Goal: Check status: Check status

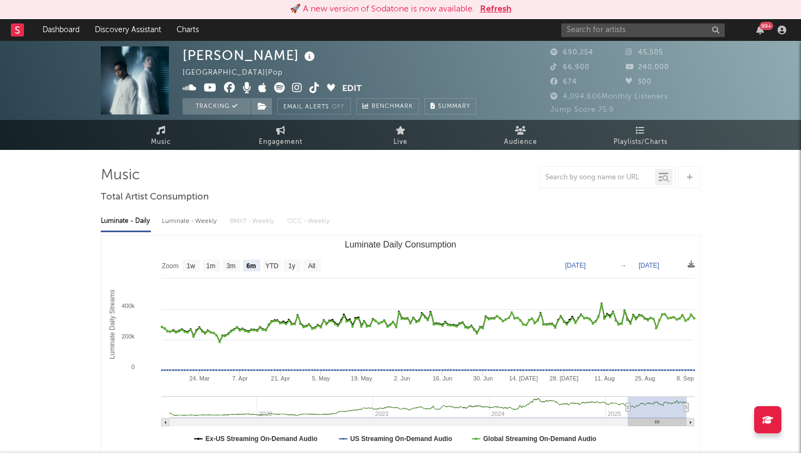
select select "6m"
select select "1w"
click at [489, 13] on button "Refresh" at bounding box center [496, 9] width 32 height 13
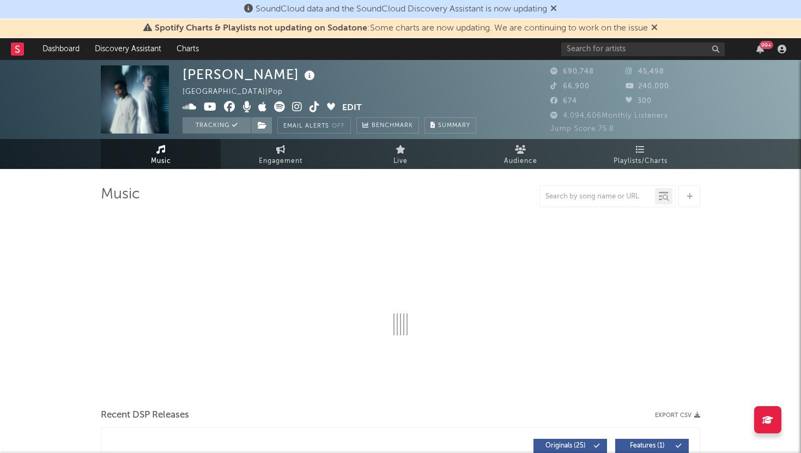
select select "6m"
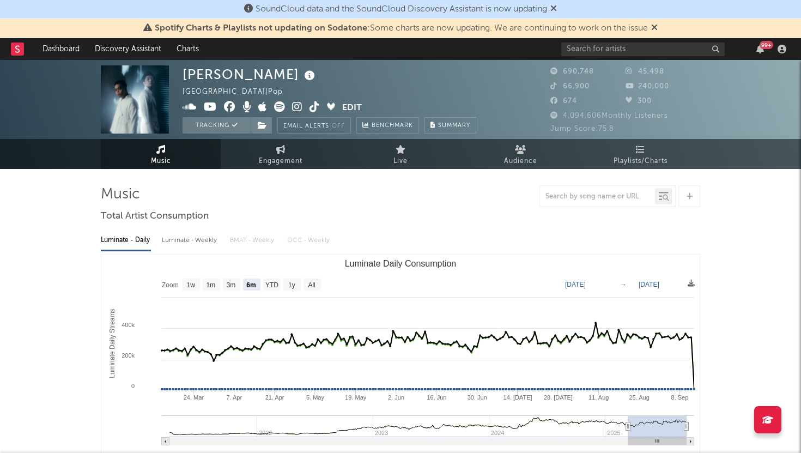
click at [561, 7] on div "SoundCloud data and the SoundCloud Discovery Assistant is now updating" at bounding box center [400, 9] width 801 height 19
click at [556, 7] on icon at bounding box center [553, 8] width 7 height 9
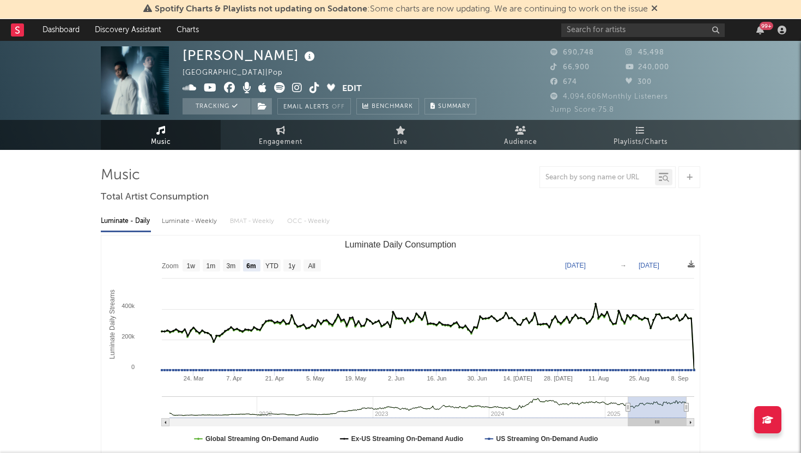
click at [657, 7] on icon at bounding box center [654, 8] width 7 height 9
